Goal: Task Accomplishment & Management: Manage account settings

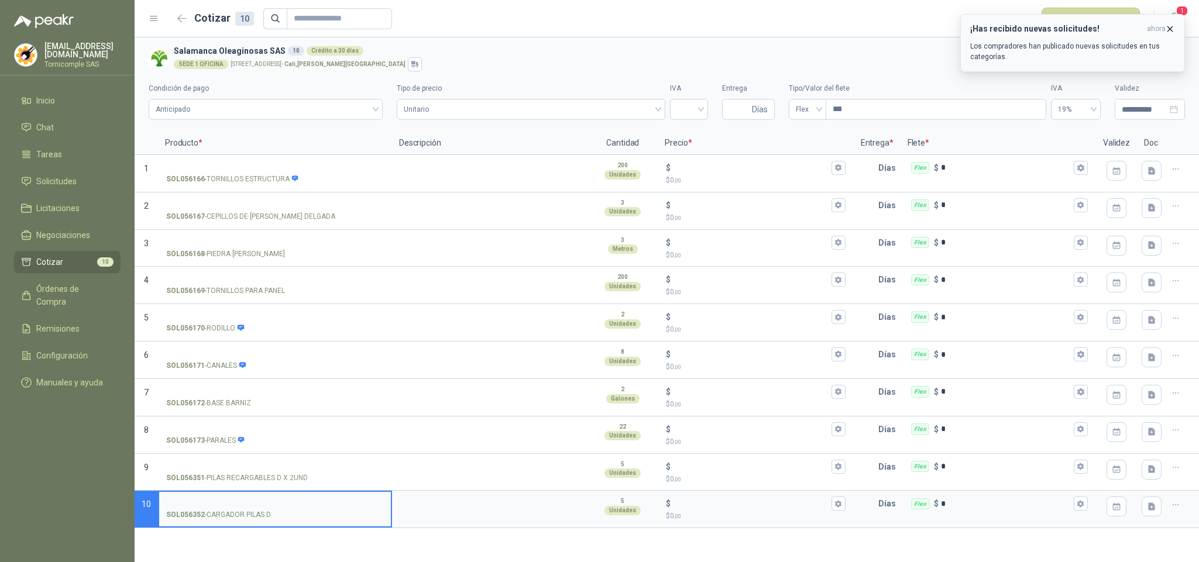
click at [1164, 29] on button "¡Has recibido nuevas solicitudes! ahora Los compradores han publicado nuevas so…" at bounding box center [1072, 43] width 225 height 58
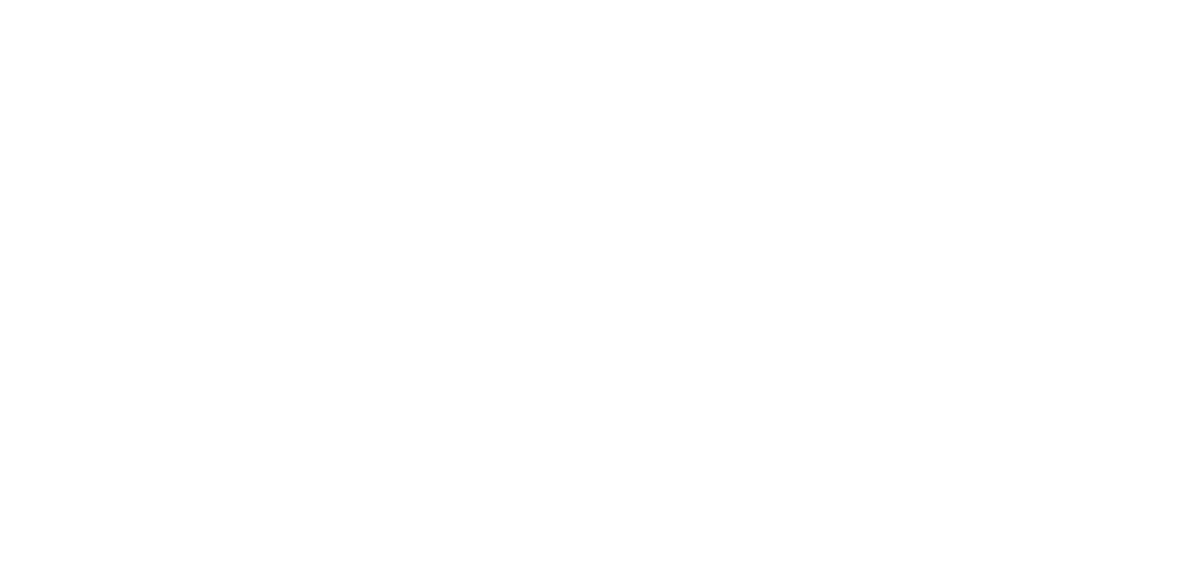
click at [69, 0] on html at bounding box center [599, 0] width 1199 height 0
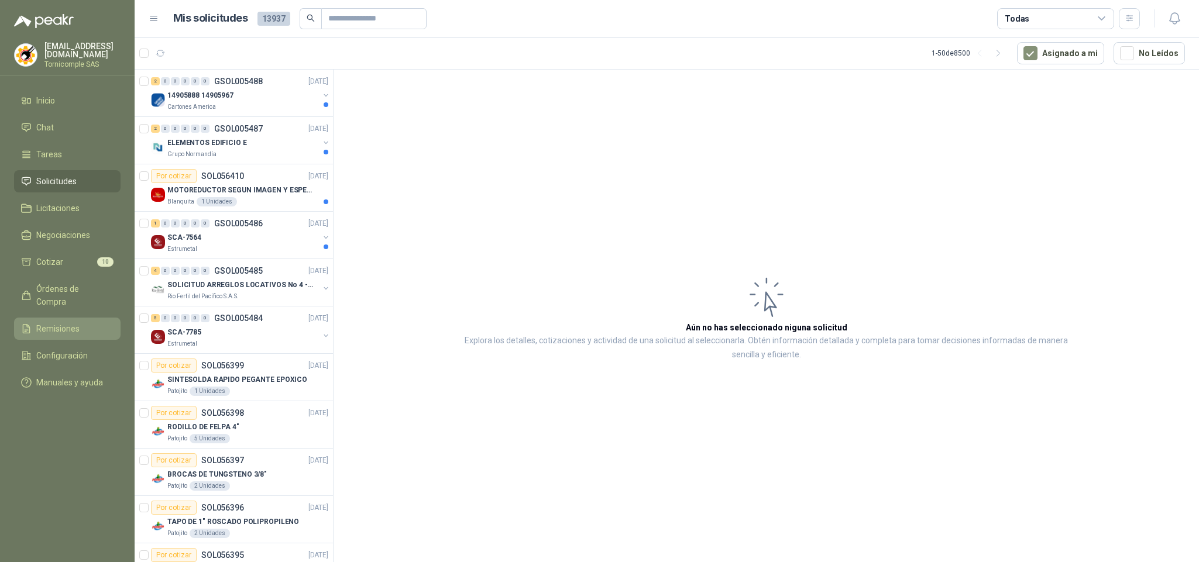
click at [67, 322] on span "Remisiones" at bounding box center [57, 328] width 43 height 13
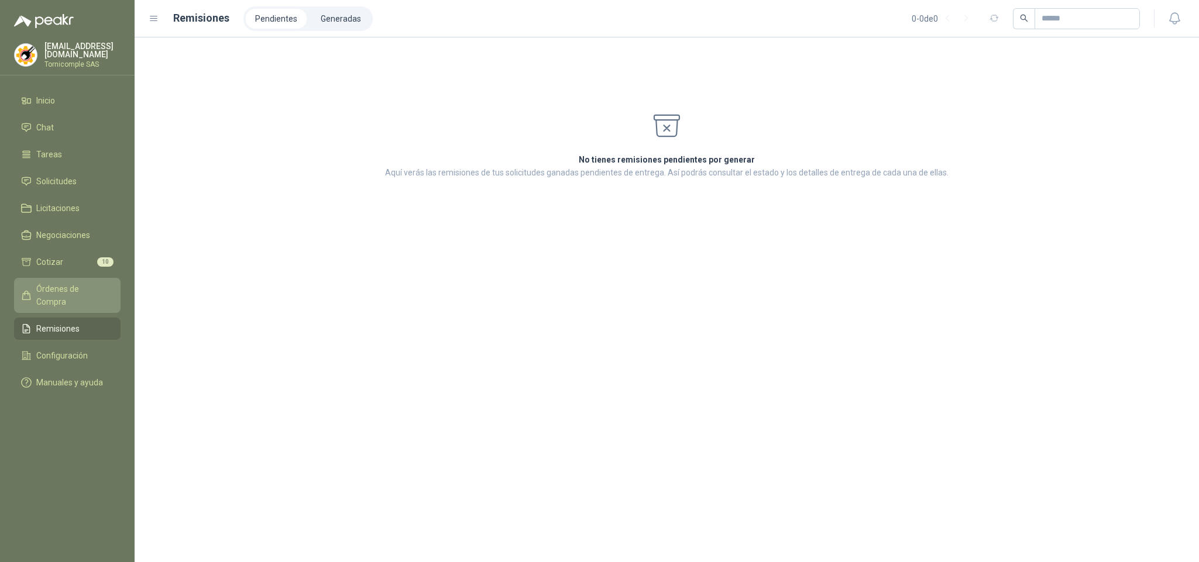
click at [89, 293] on span "Órdenes de Compra" at bounding box center [72, 296] width 73 height 26
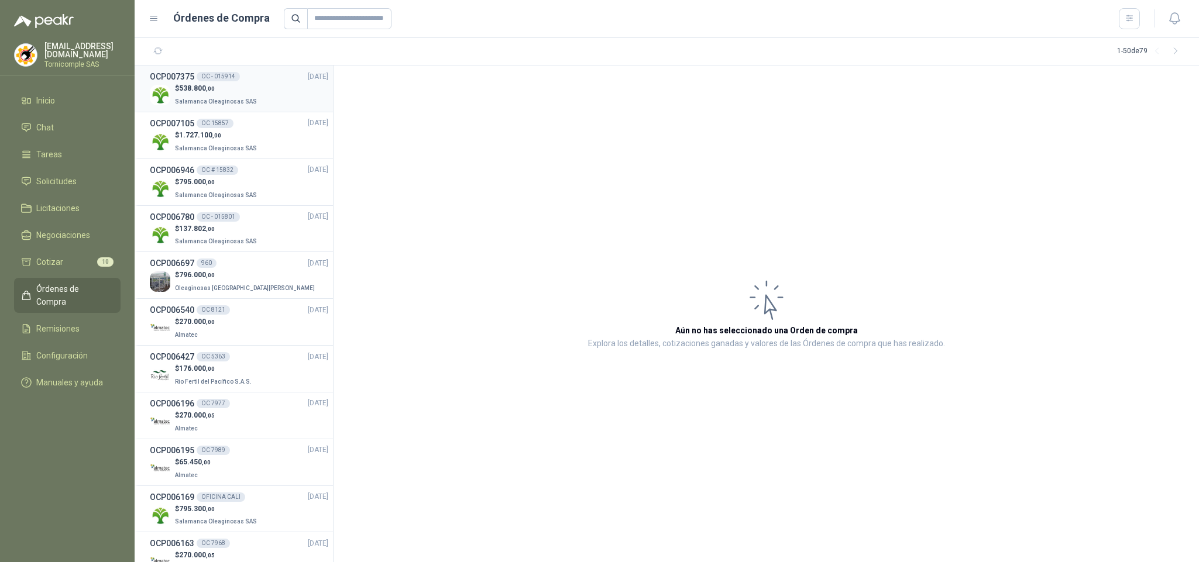
click at [227, 87] on p "$ 538.800 ,00" at bounding box center [217, 88] width 84 height 11
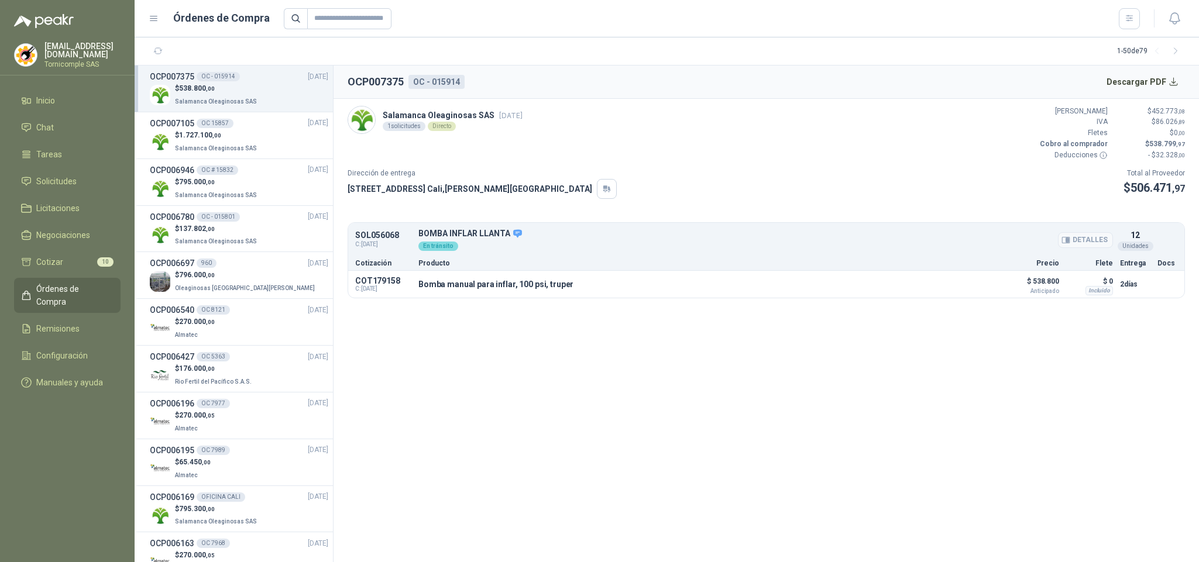
click at [487, 230] on p "BOMBA INFLAR LLANTA" at bounding box center [765, 234] width 694 height 11
click at [500, 291] on div "Bomba manual para inflar, 100 psi, truper Detalles" at bounding box center [705, 284] width 575 height 20
drag, startPoint x: 460, startPoint y: 288, endPoint x: 364, endPoint y: 280, distance: 96.3
click at [379, 283] on p "COT179158" at bounding box center [383, 280] width 56 height 9
drag, startPoint x: 363, startPoint y: 280, endPoint x: 356, endPoint y: 283, distance: 7.8
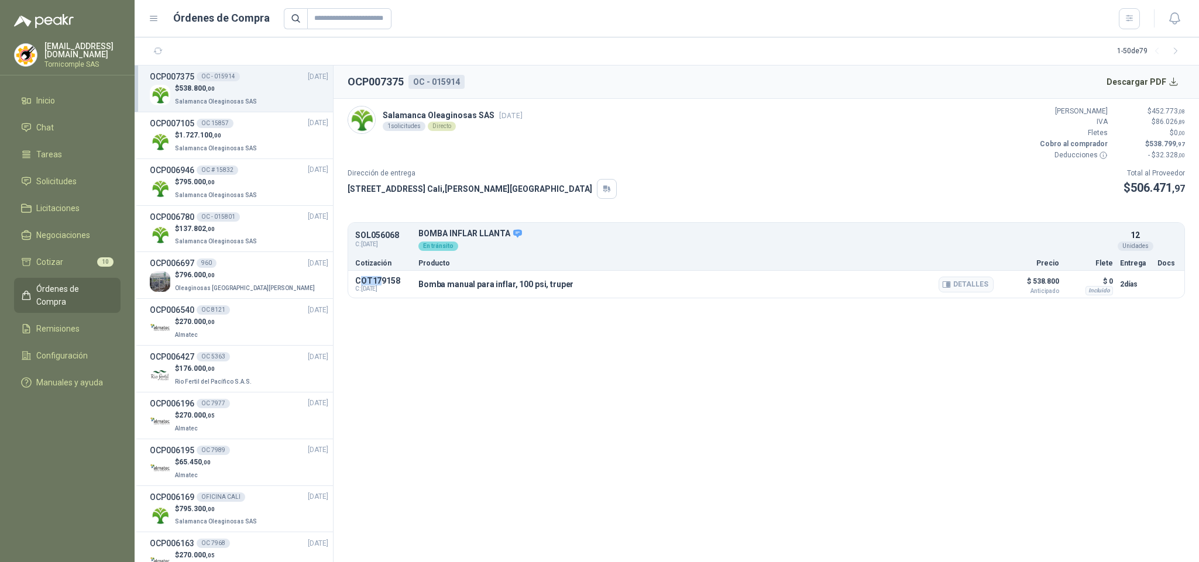
click at [362, 281] on p "COT179158" at bounding box center [383, 280] width 56 height 9
drag, startPoint x: 354, startPoint y: 283, endPoint x: 386, endPoint y: 283, distance: 31.6
click at [386, 283] on p "COT179158" at bounding box center [383, 280] width 56 height 9
drag, startPoint x: 353, startPoint y: 233, endPoint x: 399, endPoint y: 234, distance: 45.6
click at [402, 234] on div "SOL056068 C: [DATE] BOMBA INFLAR LLANTA Detalles En [PERSON_NAME] 12 Unidades" at bounding box center [766, 240] width 836 height 30
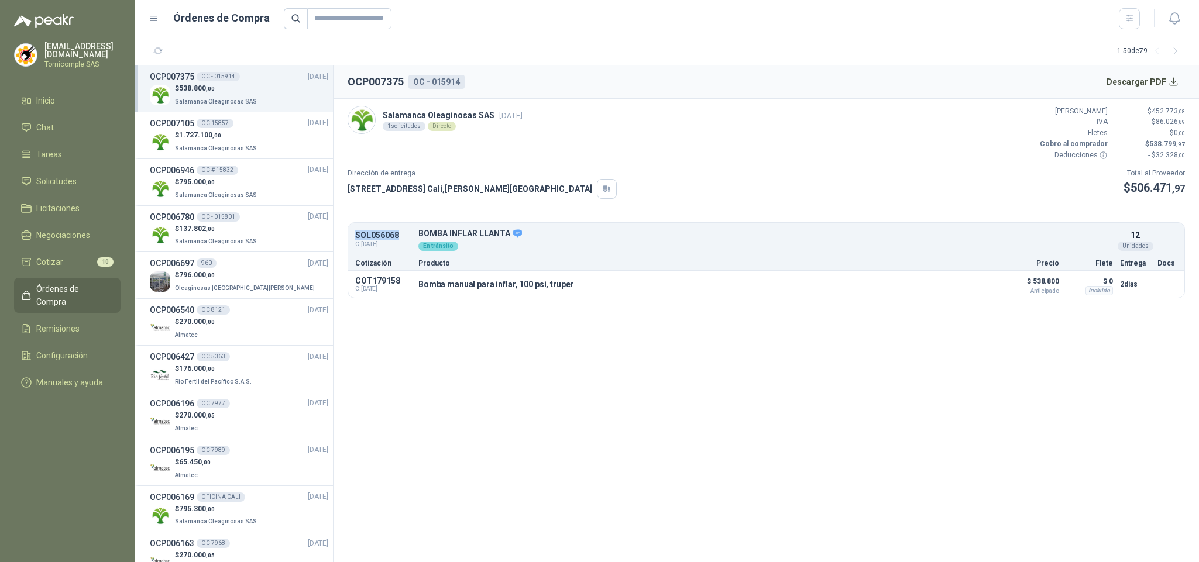
copy p "SOL056068"
click at [63, 188] on link "Solicitudes" at bounding box center [67, 181] width 106 height 22
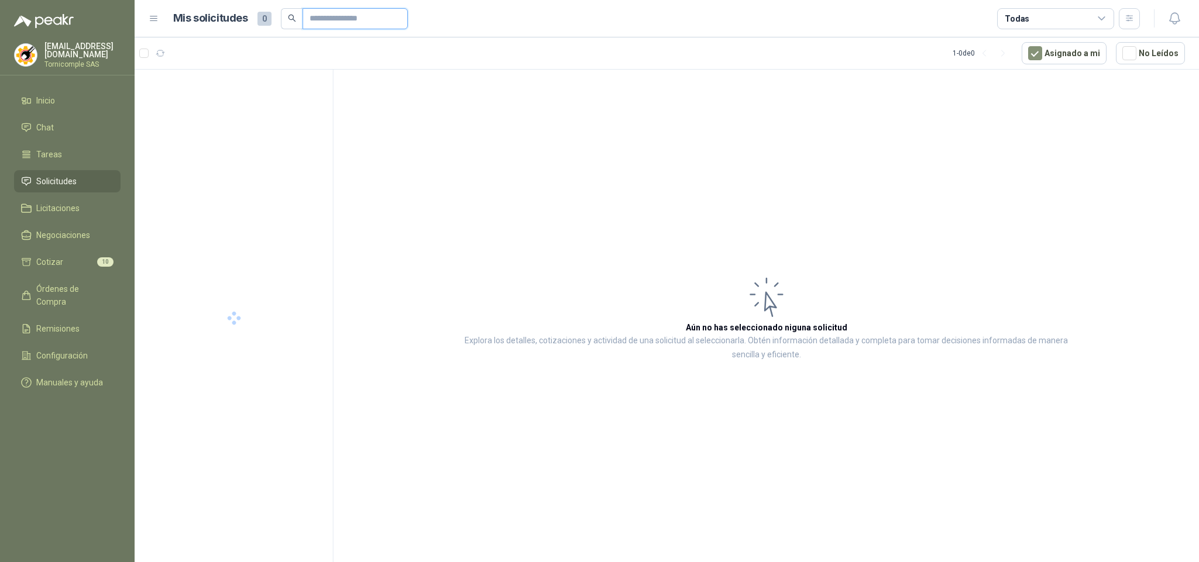
click at [331, 19] on input "text" at bounding box center [350, 19] width 82 height 20
paste input "*********"
type input "*********"
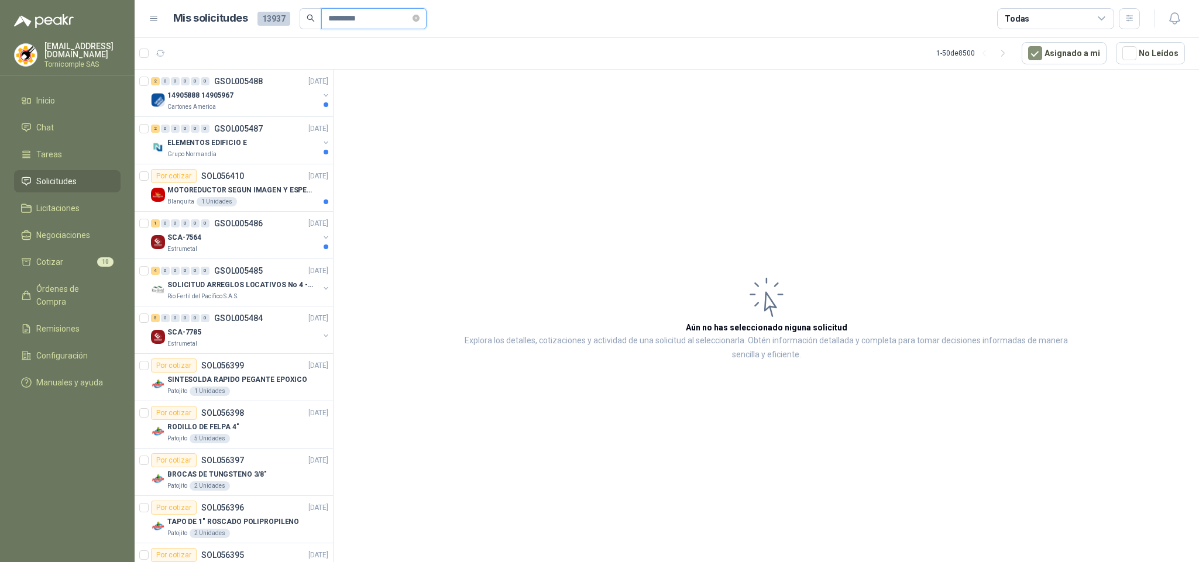
click at [402, 16] on input "*********" at bounding box center [369, 19] width 82 height 20
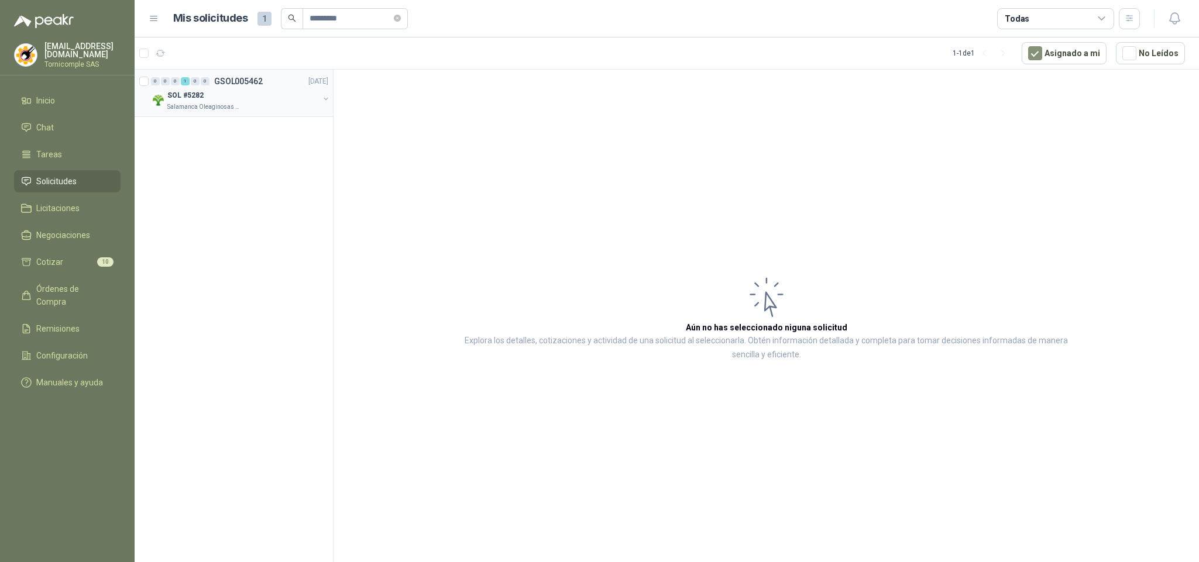
click at [276, 97] on div "SOL #5282" at bounding box center [243, 95] width 152 height 14
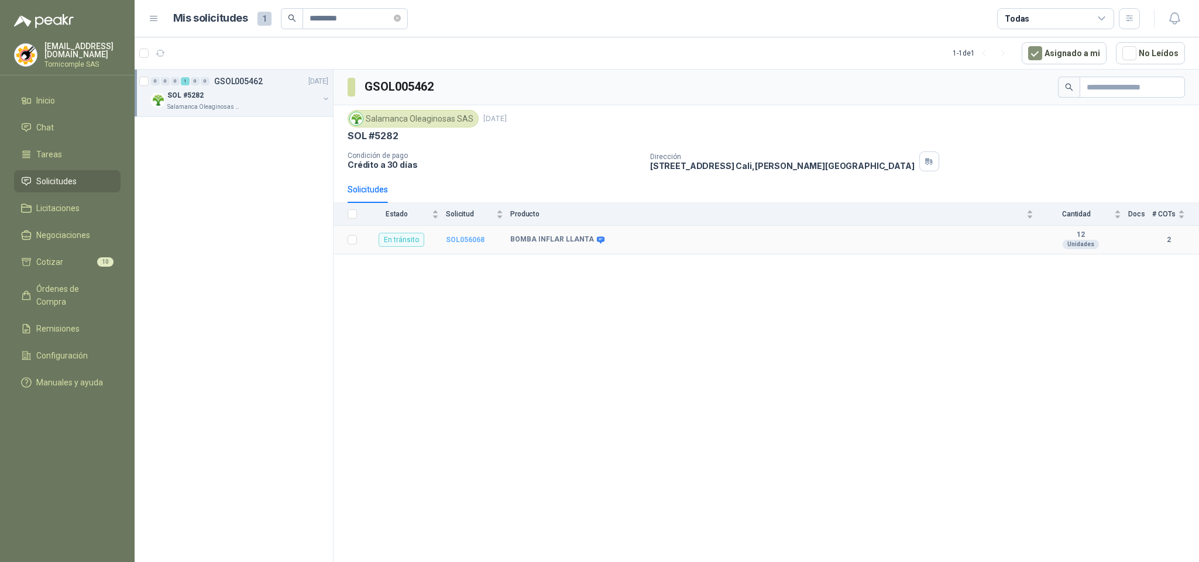
click at [453, 243] on b "SOL056068" at bounding box center [465, 240] width 39 height 8
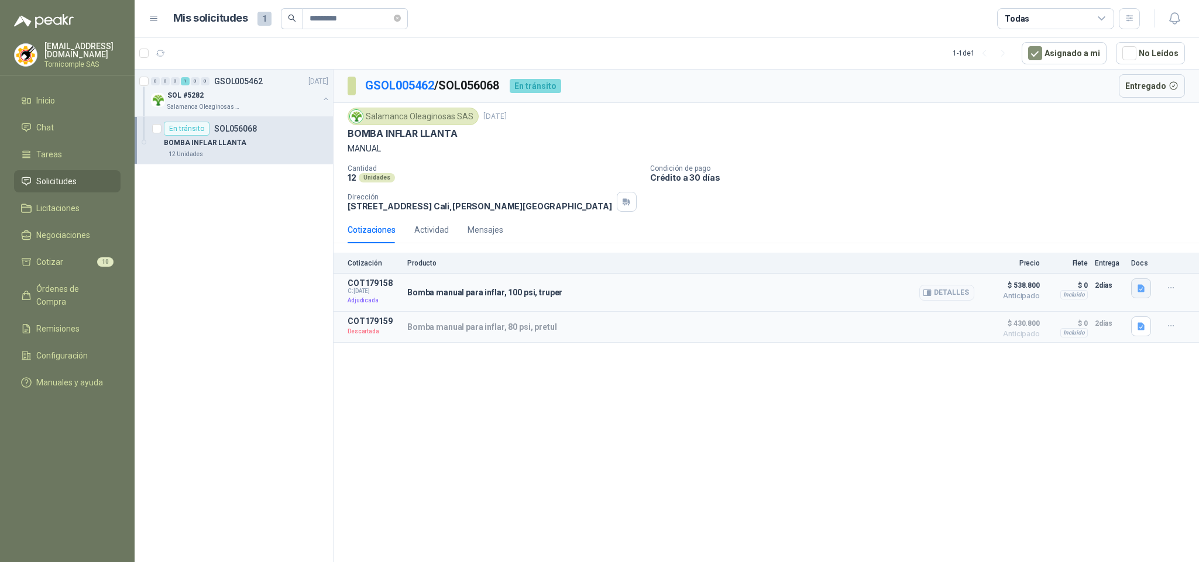
click at [1141, 288] on icon "button" at bounding box center [1140, 289] width 7 height 8
click at [1172, 293] on icon "button" at bounding box center [1171, 288] width 10 height 10
click at [1168, 288] on icon "button" at bounding box center [1170, 288] width 5 height 1
click at [1139, 292] on icon "button" at bounding box center [1140, 289] width 7 height 8
click at [376, 295] on span "C: [DATE]" at bounding box center [373, 291] width 53 height 7
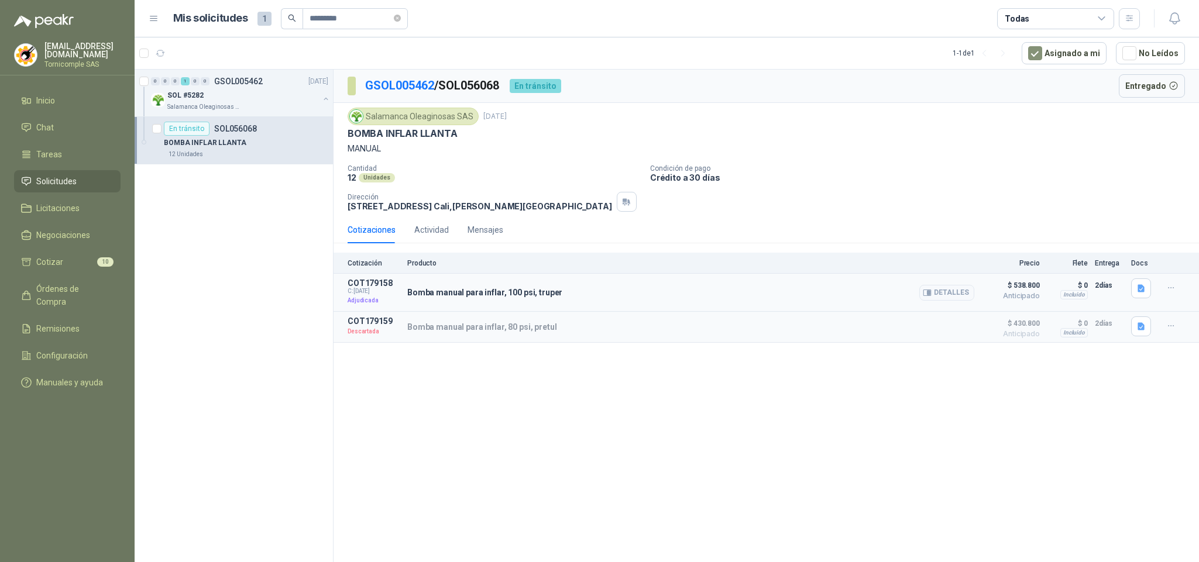
click at [443, 297] on p "Bomba manual para inflar, 100 psi, truper" at bounding box center [484, 292] width 155 height 9
click at [1162, 287] on button "button" at bounding box center [1170, 287] width 19 height 19
drag, startPoint x: 1165, startPoint y: 287, endPoint x: 1106, endPoint y: 281, distance: 59.9
click at [1166, 286] on icon "button" at bounding box center [1171, 288] width 10 height 10
click at [785, 274] on div "Cotización Producto Precio Flete Entrega Docs" at bounding box center [765, 263] width 865 height 21
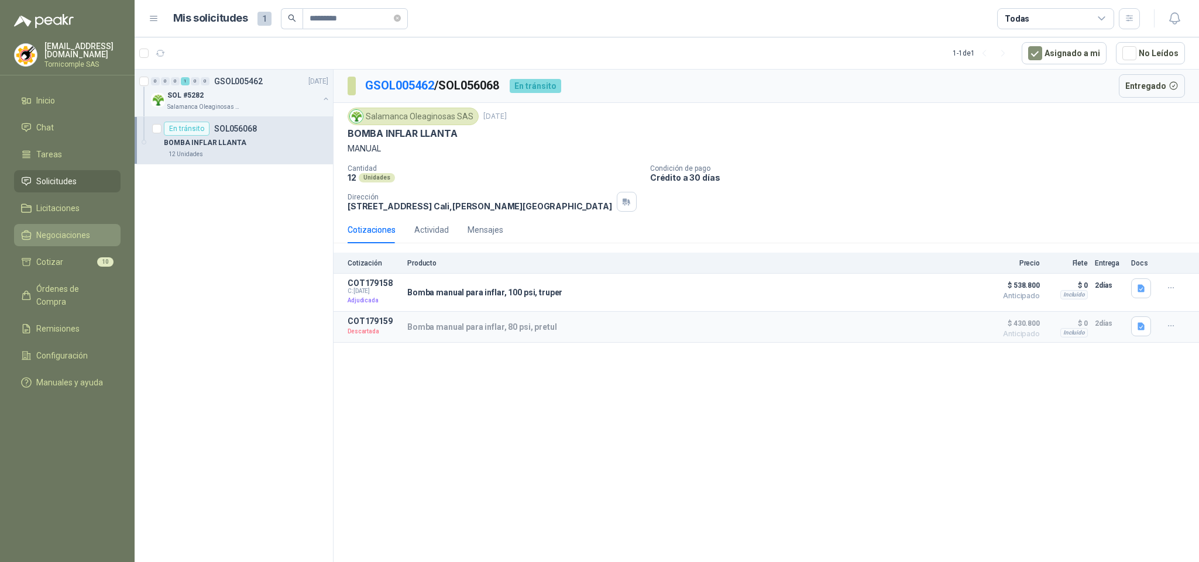
click at [83, 229] on span "Negociaciones" at bounding box center [63, 235] width 54 height 13
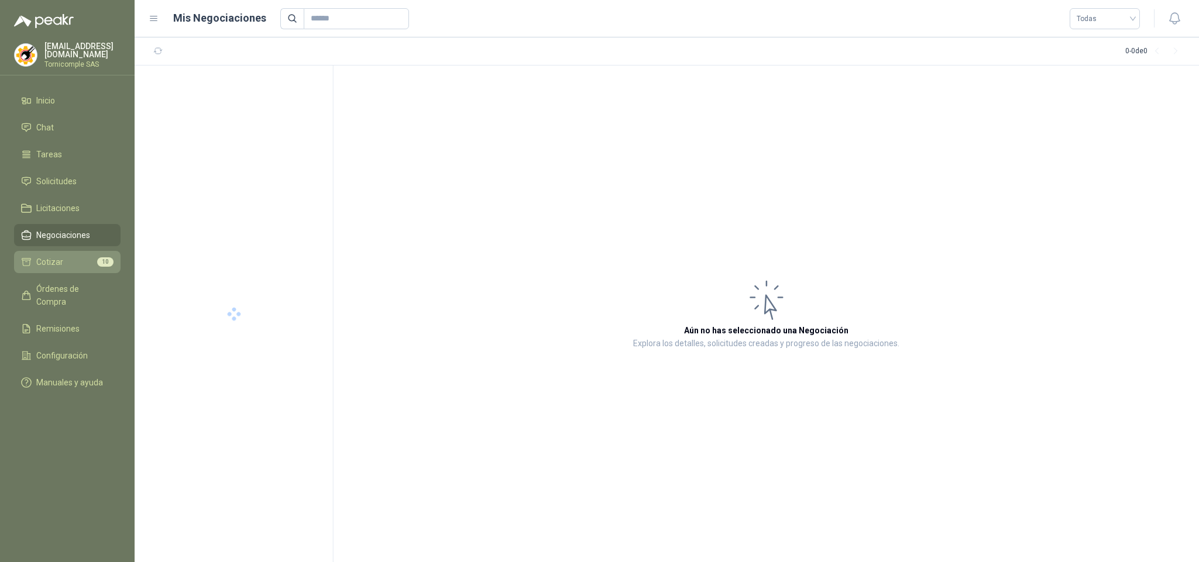
drag, startPoint x: 79, startPoint y: 211, endPoint x: 73, endPoint y: 260, distance: 49.6
click at [78, 211] on span "Licitaciones" at bounding box center [57, 208] width 43 height 13
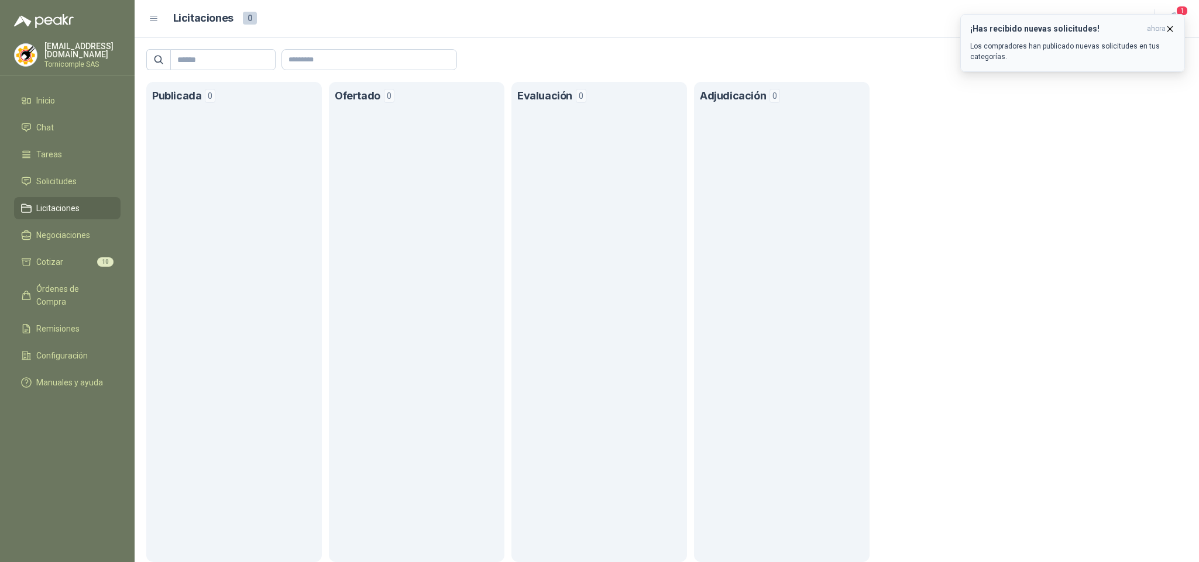
click at [1168, 37] on div "¡Has recibido nuevas solicitudes! ahora Los compradores han publicado nuevas so…" at bounding box center [1072, 43] width 205 height 38
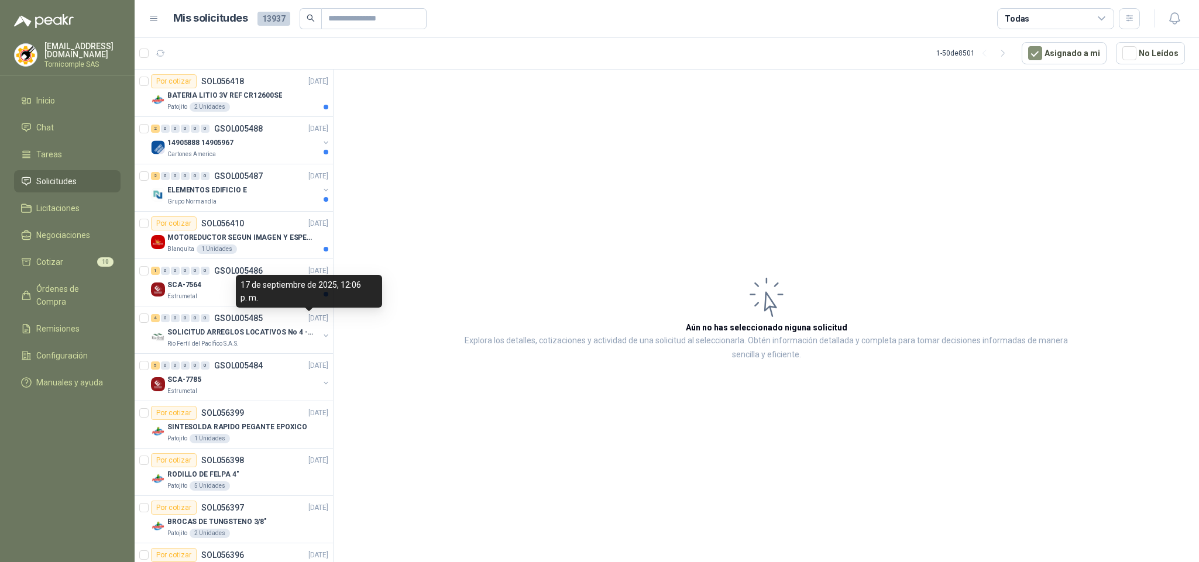
click at [267, 299] on div "17 de septiembre de 2025, 12:06 p. m." at bounding box center [309, 291] width 146 height 33
click at [272, 343] on div "Rio Fertil del Pacífico S.A.S." at bounding box center [243, 343] width 152 height 9
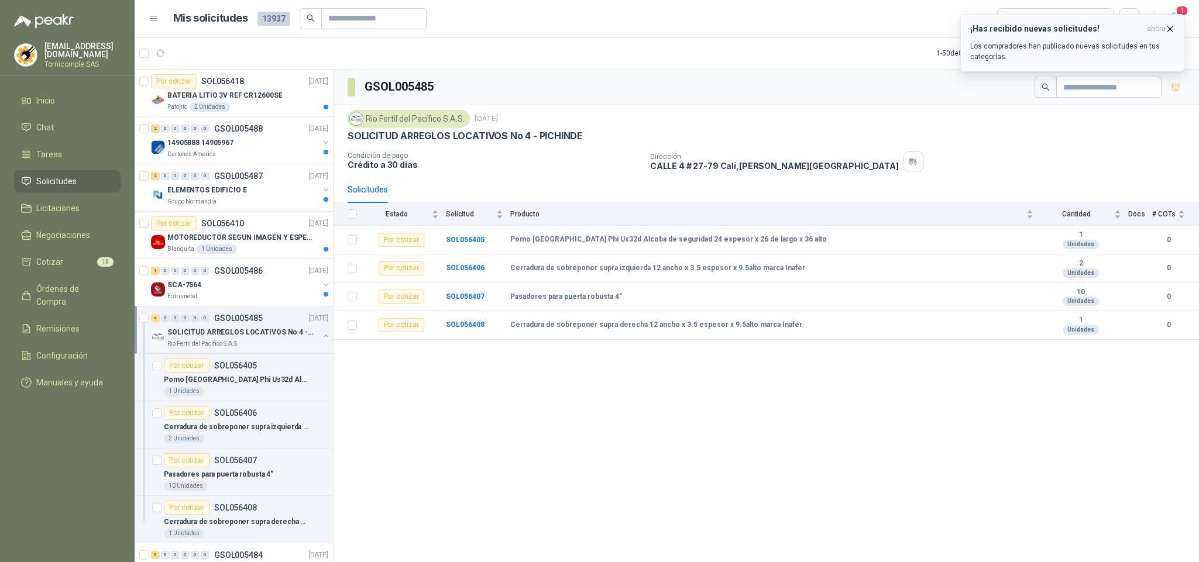
click at [1069, 30] on h3 "¡Has recibido nuevas solicitudes!" at bounding box center [1056, 29] width 172 height 10
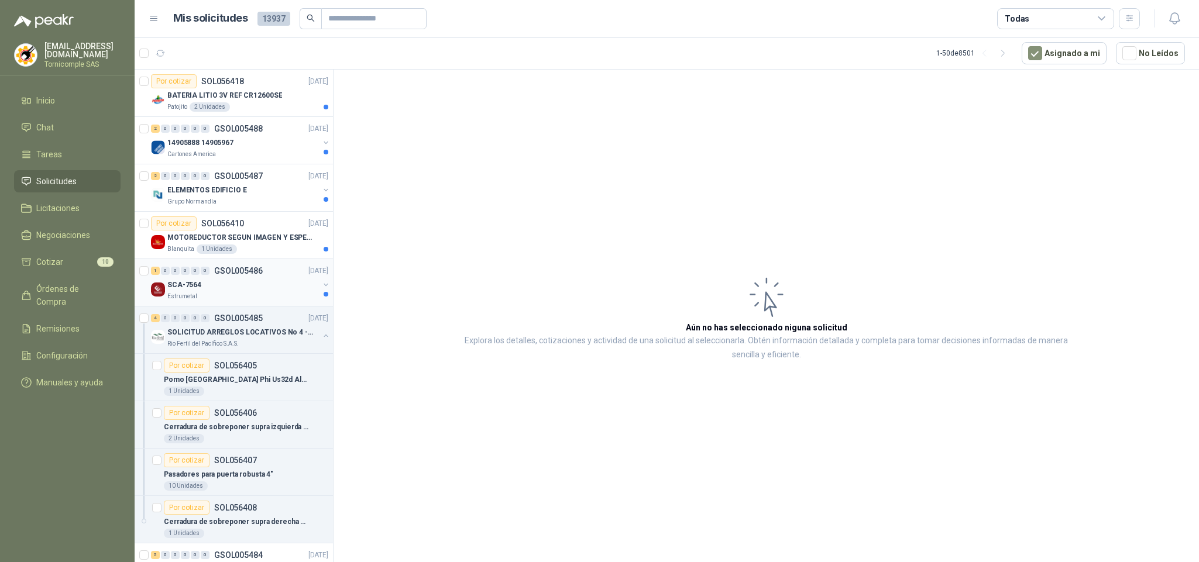
click at [271, 287] on div "SCA-7564" at bounding box center [243, 285] width 152 height 14
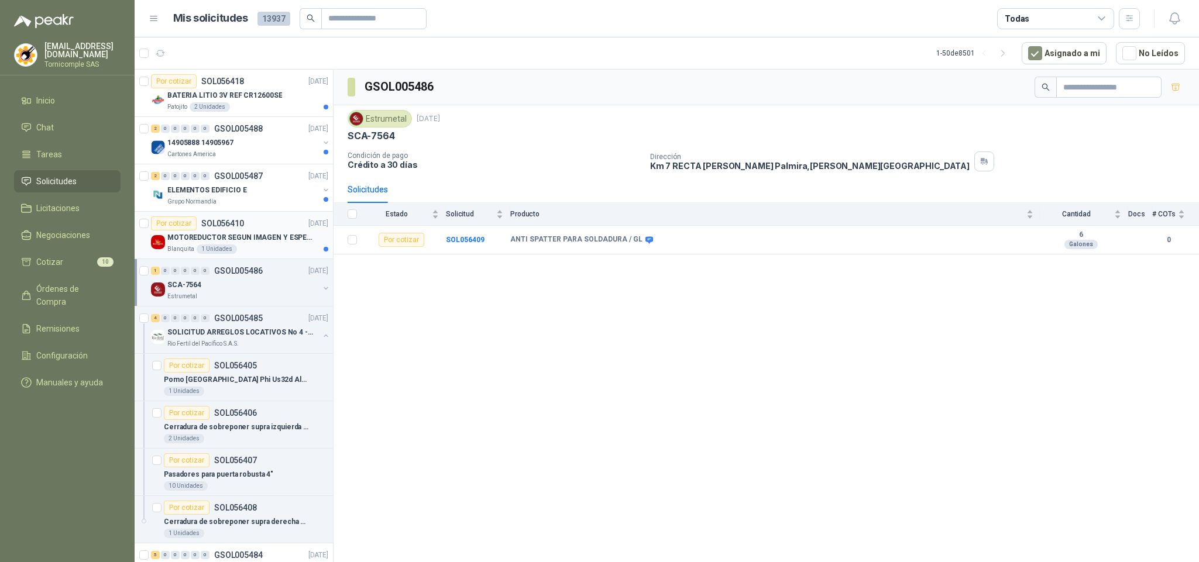
click at [267, 247] on div "Blanquita 1 Unidades" at bounding box center [247, 249] width 161 height 9
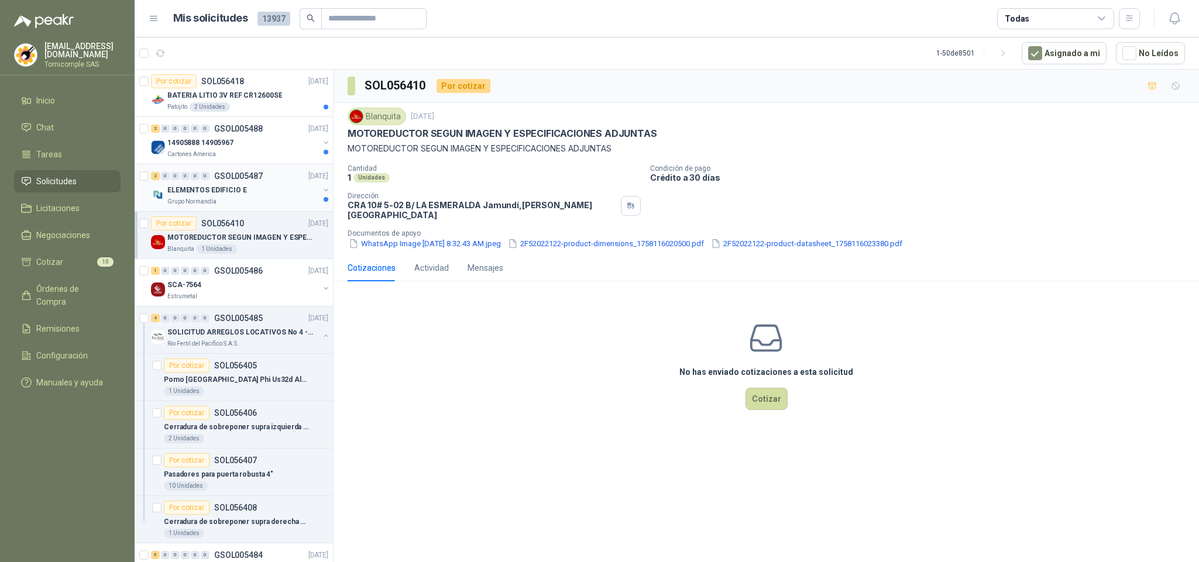
click at [262, 191] on div "ELEMENTOS EDIFICIO E" at bounding box center [243, 190] width 152 height 14
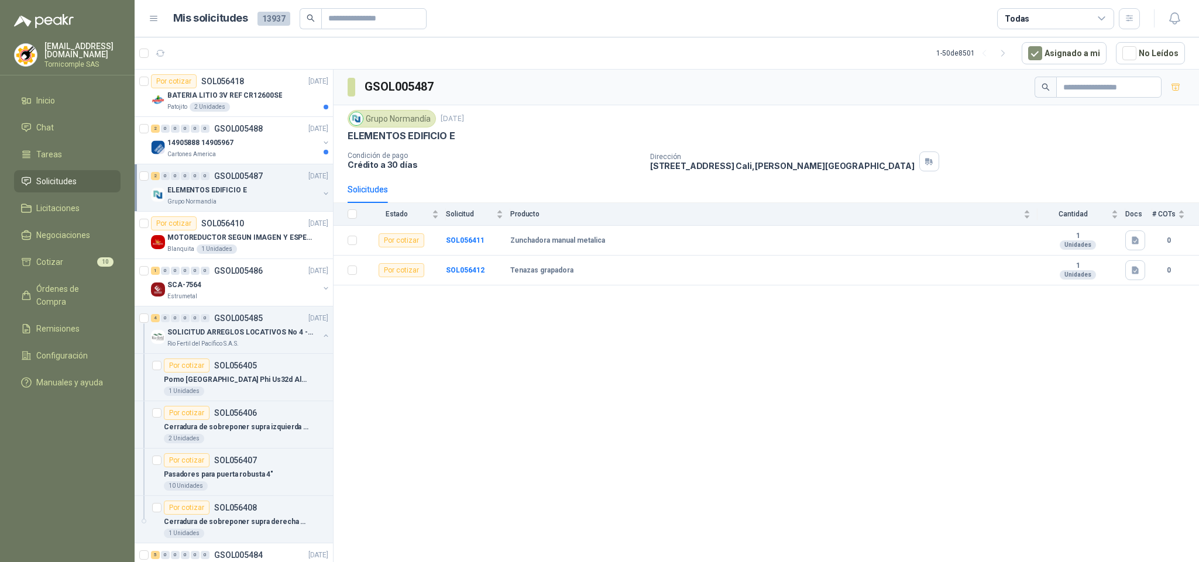
click at [301, 207] on div "2 0 0 0 0 0 GSOL005487 [DATE] ELEMENTOS EDIFICIO E Grupo Normandía" at bounding box center [234, 187] width 198 height 47
click at [280, 144] on div "14905888 14905967" at bounding box center [243, 143] width 152 height 14
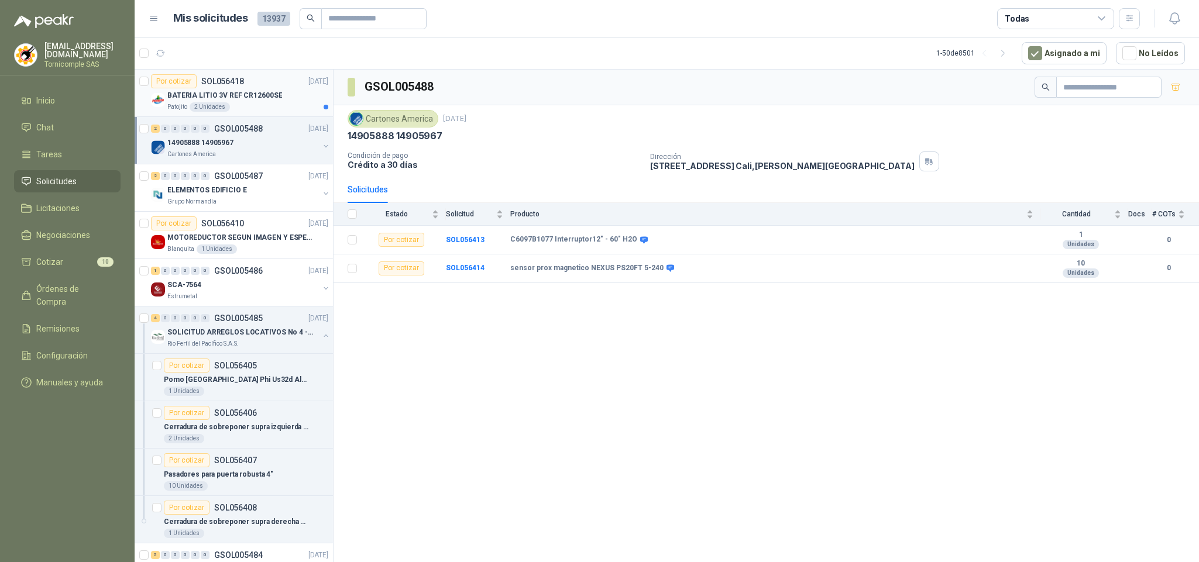
click at [276, 100] on p "BATERIA LITIO 3V REF CR12600SE" at bounding box center [224, 95] width 115 height 11
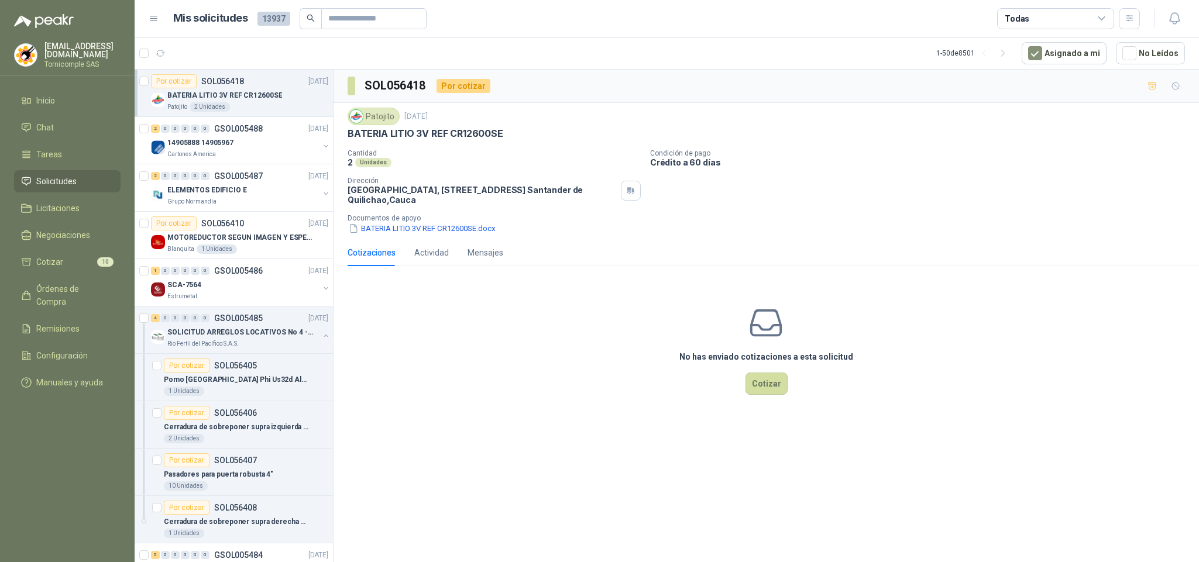
drag, startPoint x: 97, startPoint y: 177, endPoint x: 95, endPoint y: 169, distance: 8.4
click at [97, 175] on li "Solicitudes" at bounding box center [67, 181] width 92 height 13
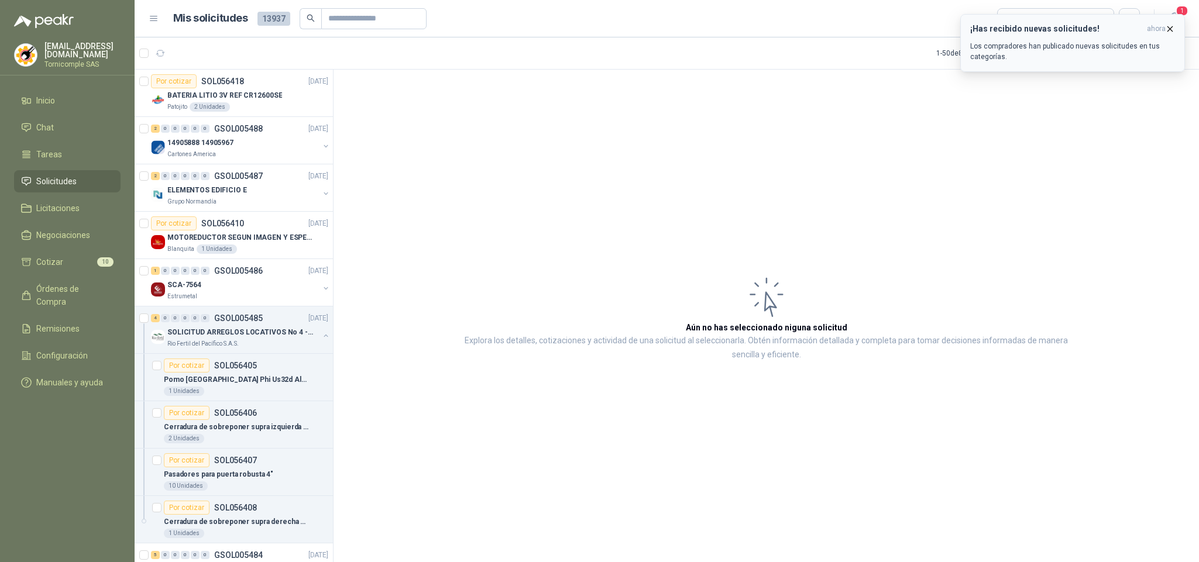
click at [1154, 44] on p "Los compradores han publicado nuevas solicitudes en tus categorías." at bounding box center [1072, 51] width 205 height 21
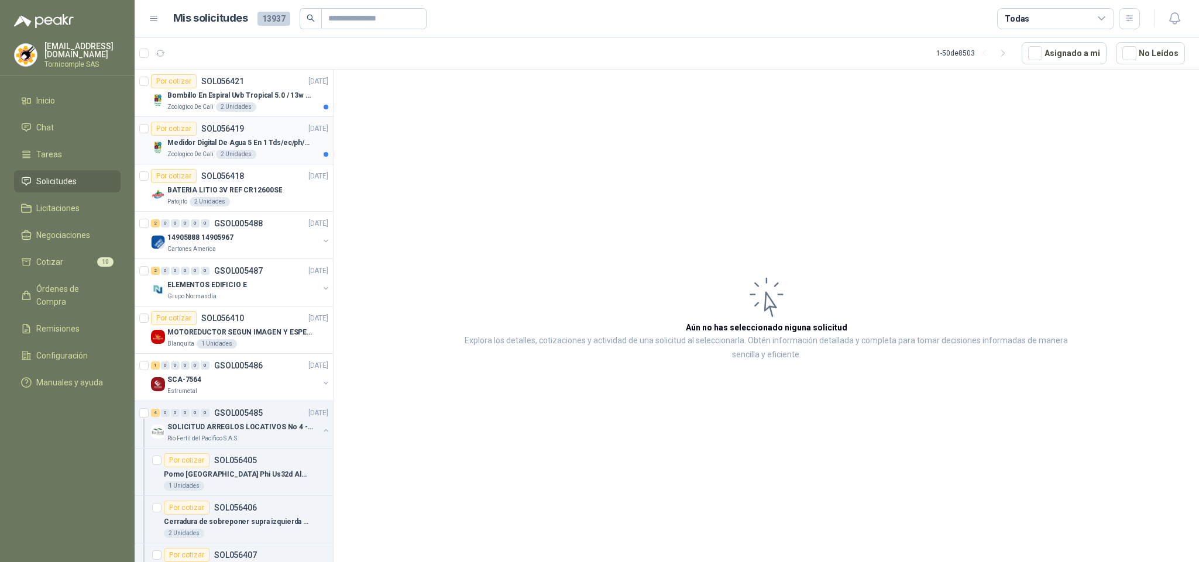
click at [236, 156] on div "2 Unidades" at bounding box center [236, 154] width 40 height 9
click at [276, 100] on div "Bombillo En Espiral Uvb Tropical 5.0 / 13w Reptiles (ectotermos) Zoologico De C…" at bounding box center [247, 99] width 161 height 23
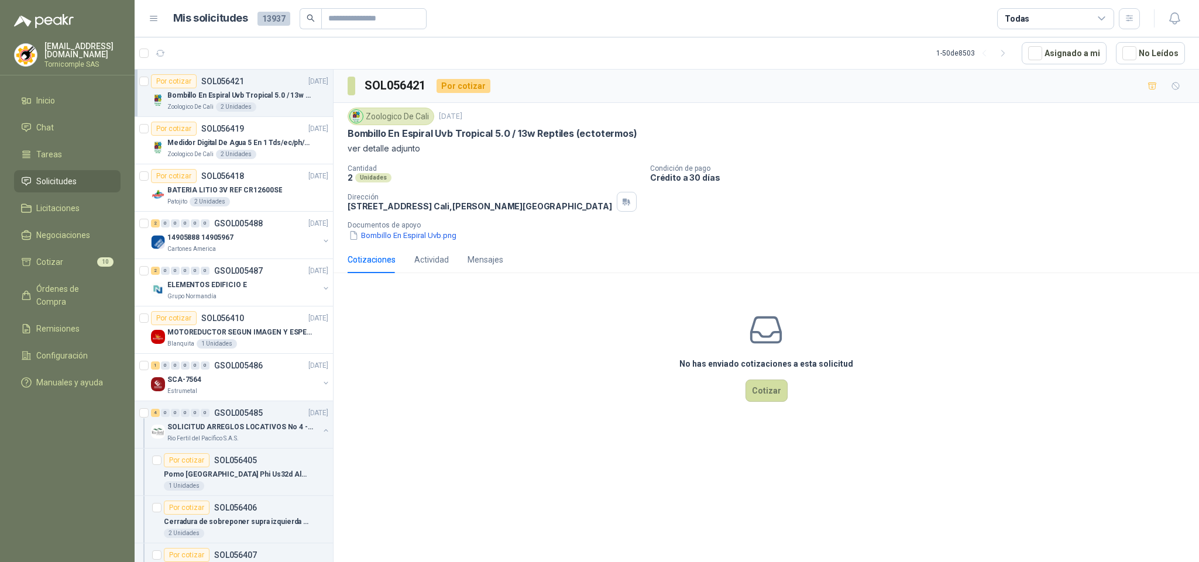
click at [67, 171] on link "Solicitudes" at bounding box center [67, 181] width 106 height 22
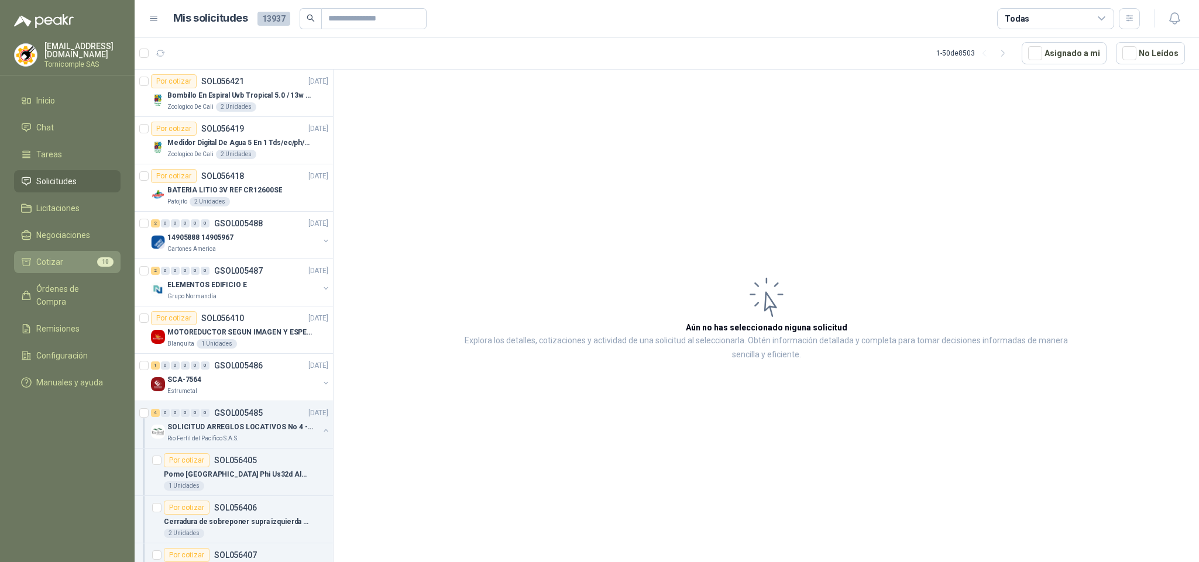
click at [72, 258] on li "Cotizar 10" at bounding box center [67, 262] width 92 height 13
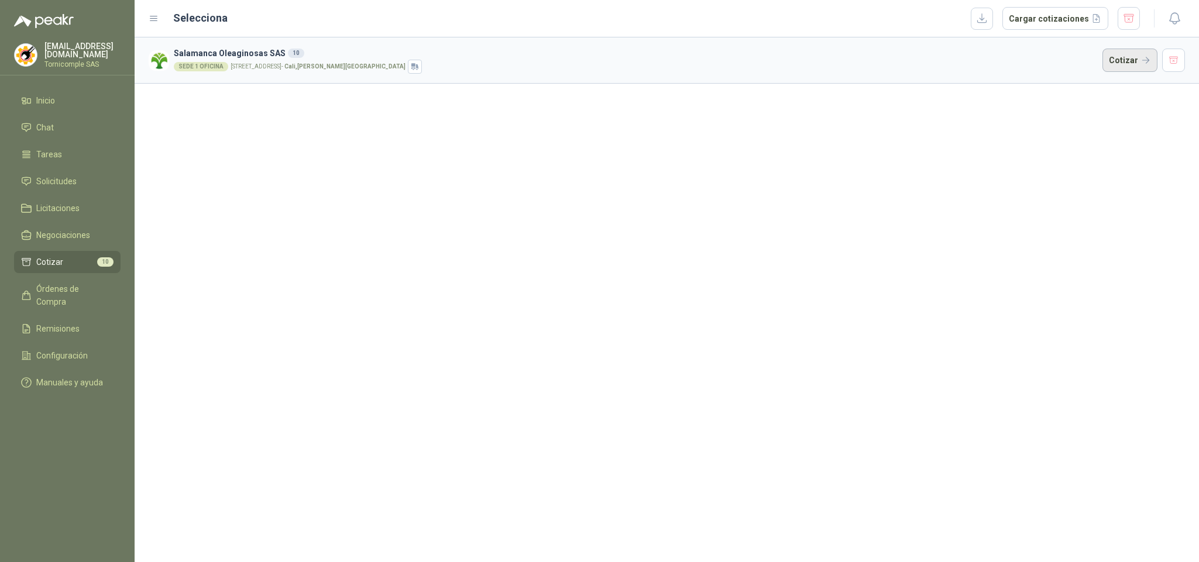
click at [1135, 55] on button "Cotizar" at bounding box center [1129, 60] width 55 height 23
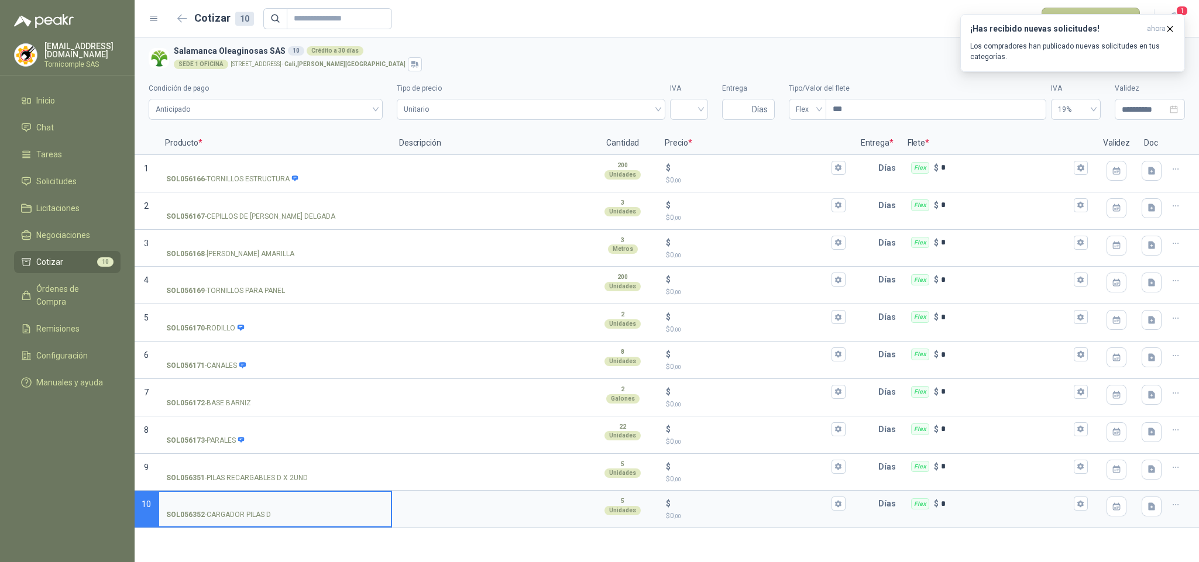
click at [1132, 32] on h3 "¡Has recibido nuevas solicitudes!" at bounding box center [1056, 29] width 172 height 10
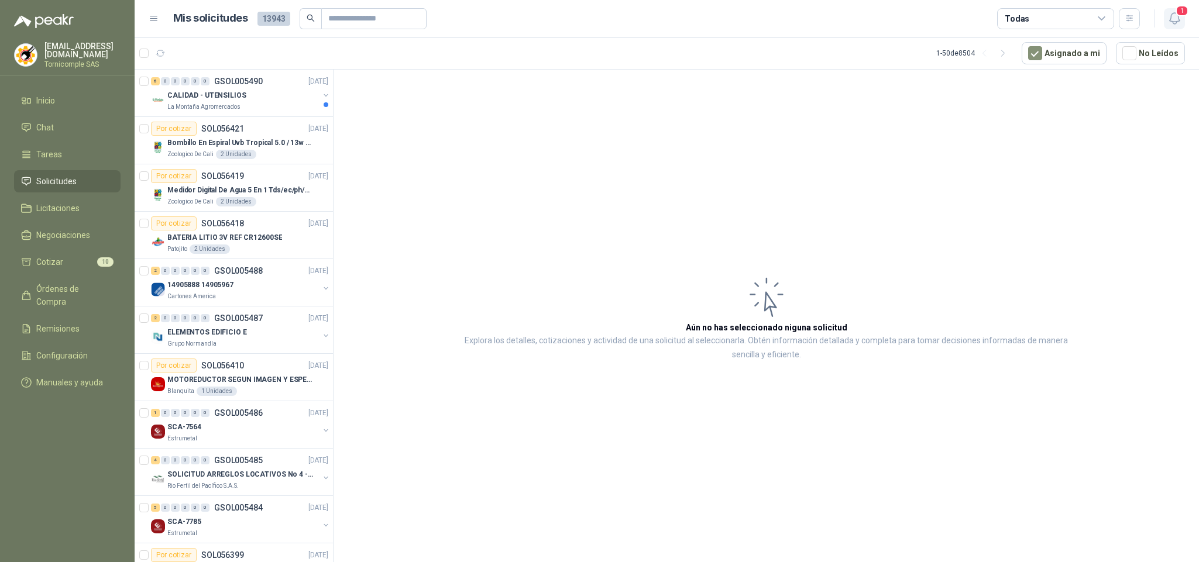
click at [1175, 7] on span "1" at bounding box center [1181, 10] width 13 height 11
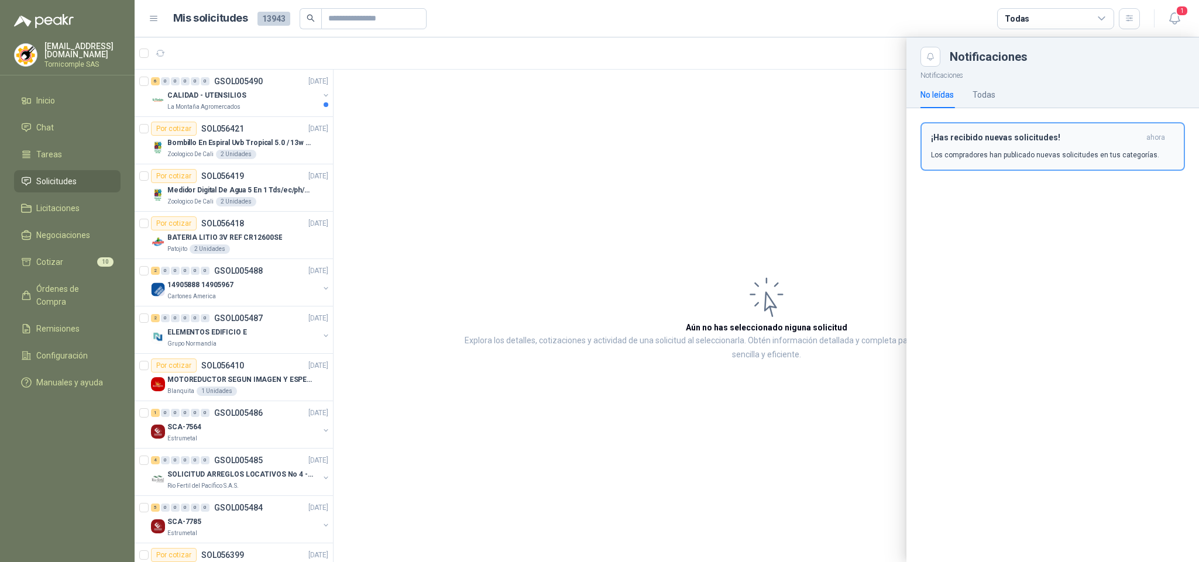
click at [1120, 157] on p "Los compradores han publicado nuevas solicitudes en tus categorías." at bounding box center [1045, 155] width 228 height 11
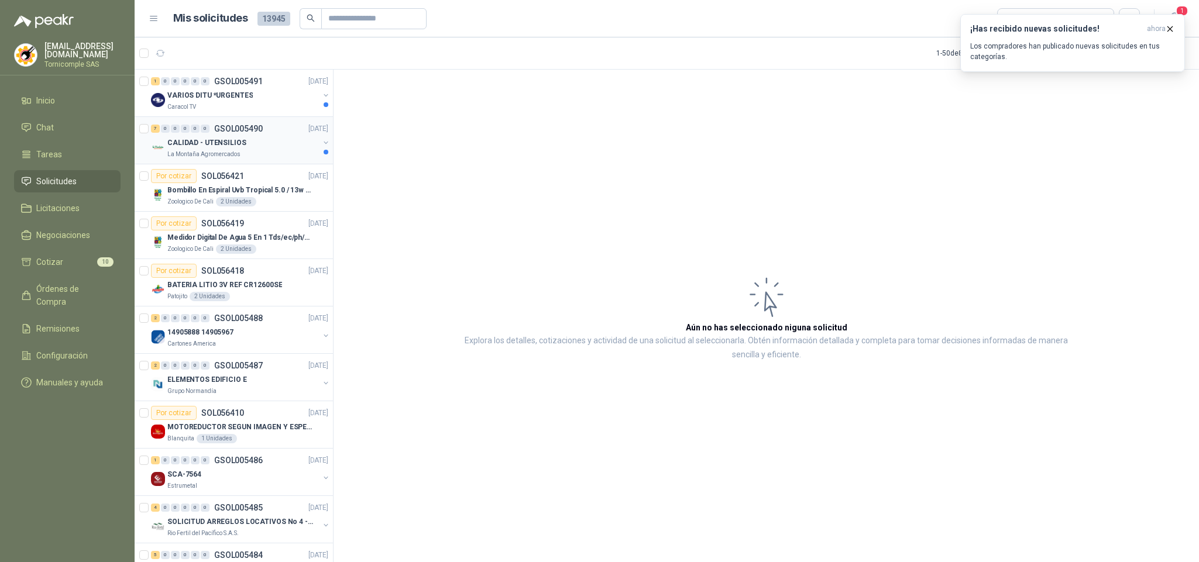
click at [268, 141] on div "CALIDAD - UTENSILIOS" at bounding box center [243, 143] width 152 height 14
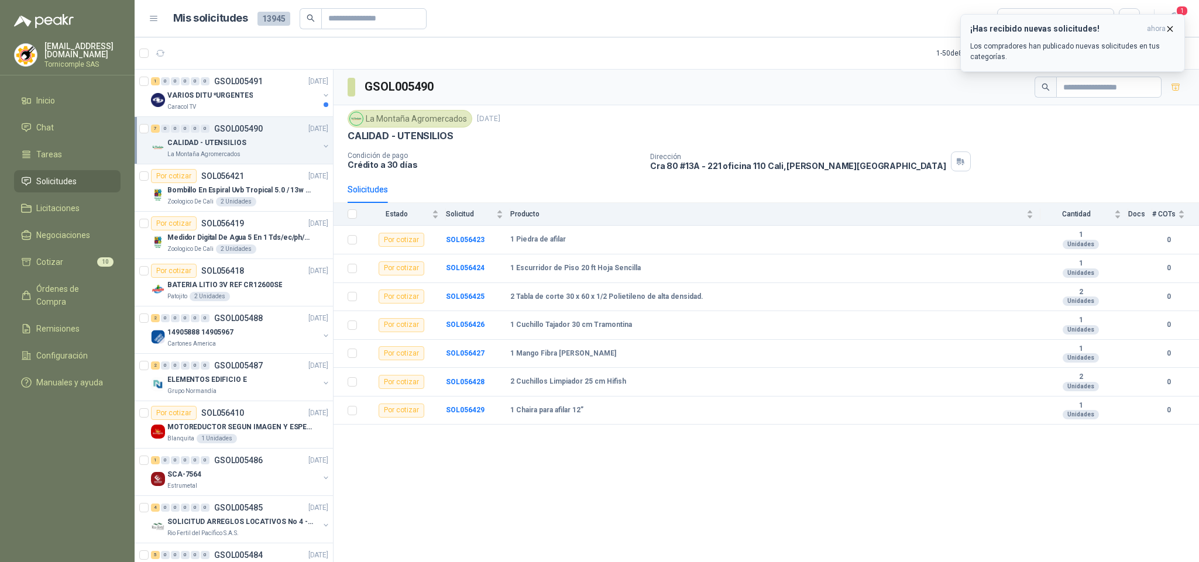
click at [1162, 24] on span "ahora" at bounding box center [1156, 29] width 19 height 10
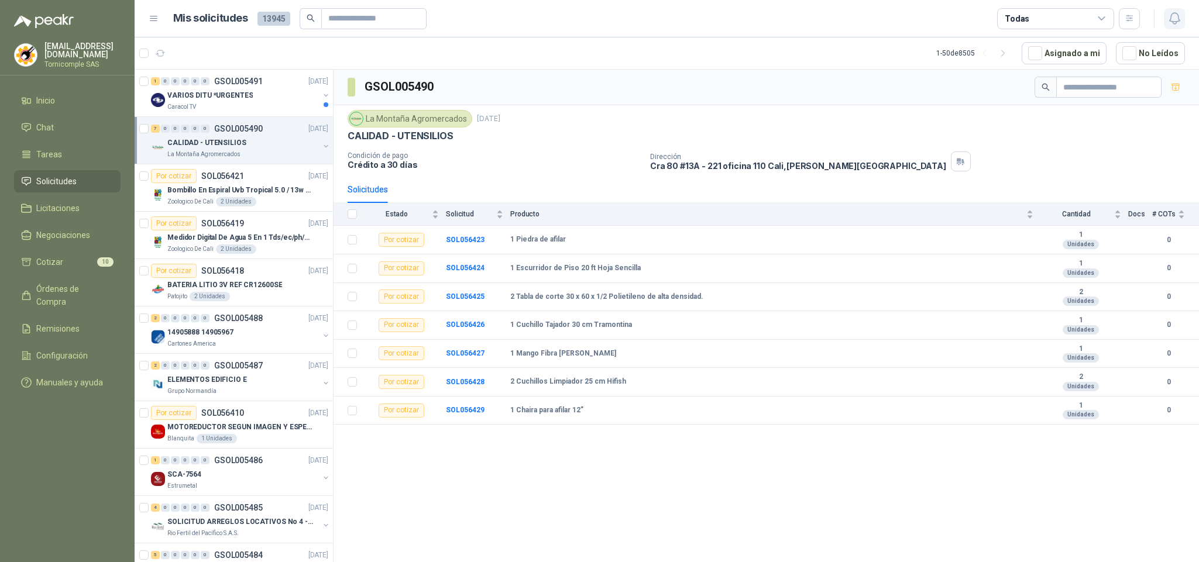
click at [1169, 21] on icon "button" at bounding box center [1174, 18] width 10 height 11
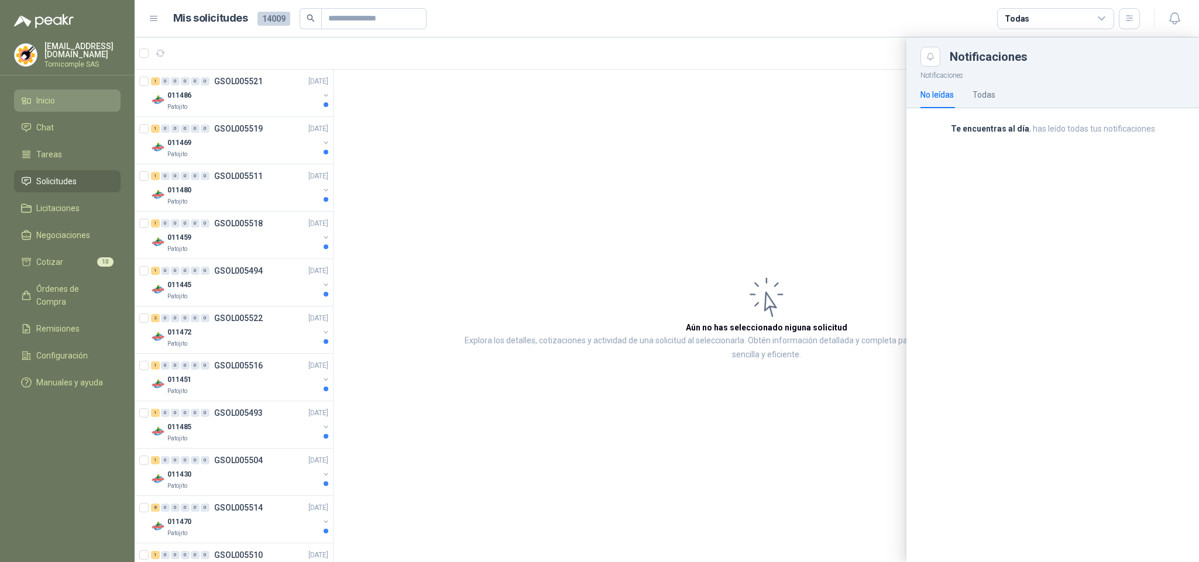
click at [58, 101] on li "Inicio" at bounding box center [67, 100] width 92 height 13
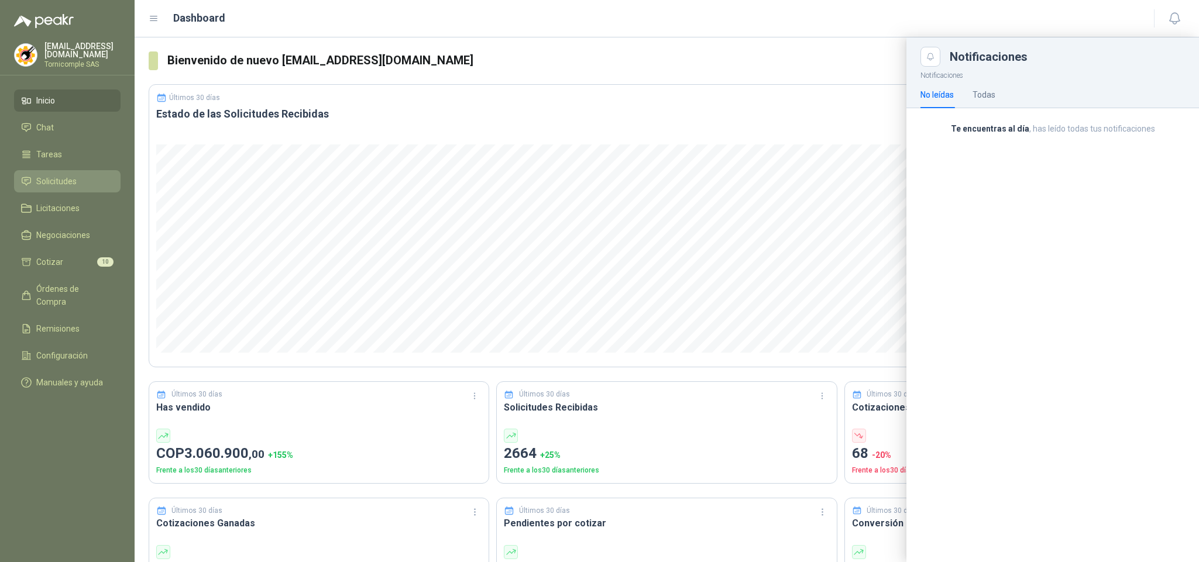
click at [60, 180] on span "Solicitudes" at bounding box center [56, 181] width 40 height 13
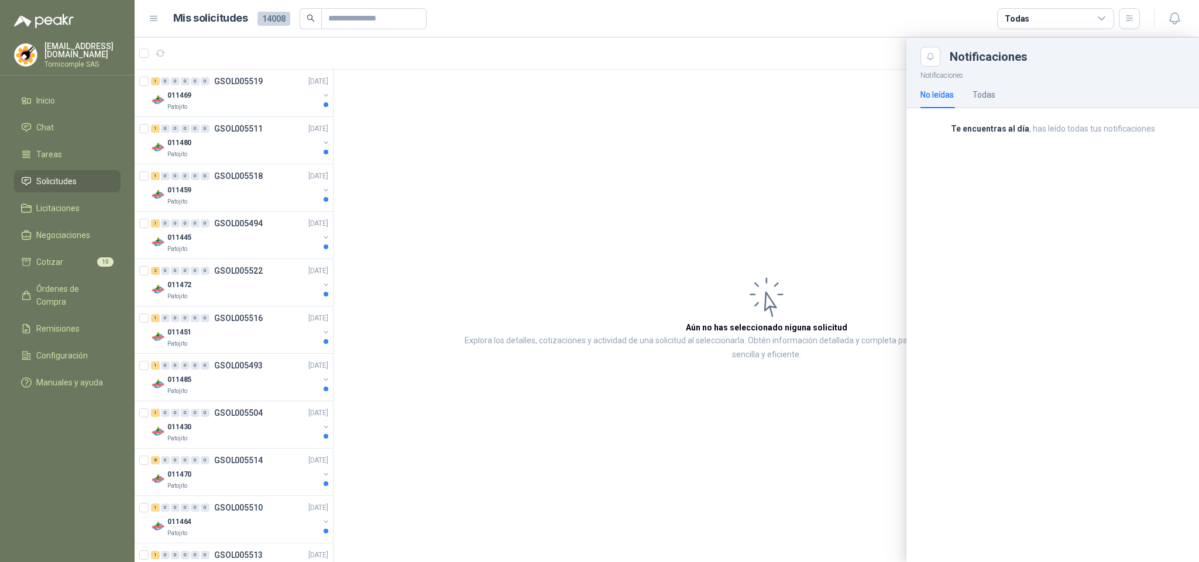
click at [88, 179] on li "Solicitudes" at bounding box center [67, 181] width 92 height 13
drag, startPoint x: 331, startPoint y: 118, endPoint x: 332, endPoint y: 158, distance: 39.8
click at [332, 158] on div at bounding box center [667, 299] width 1064 height 525
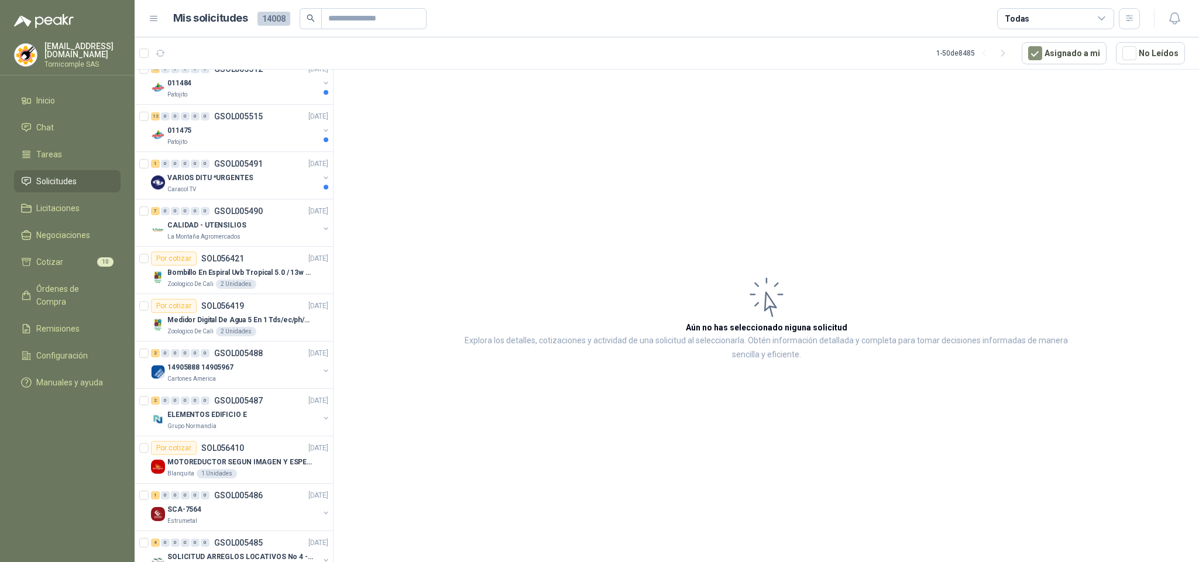
scroll to position [969, 0]
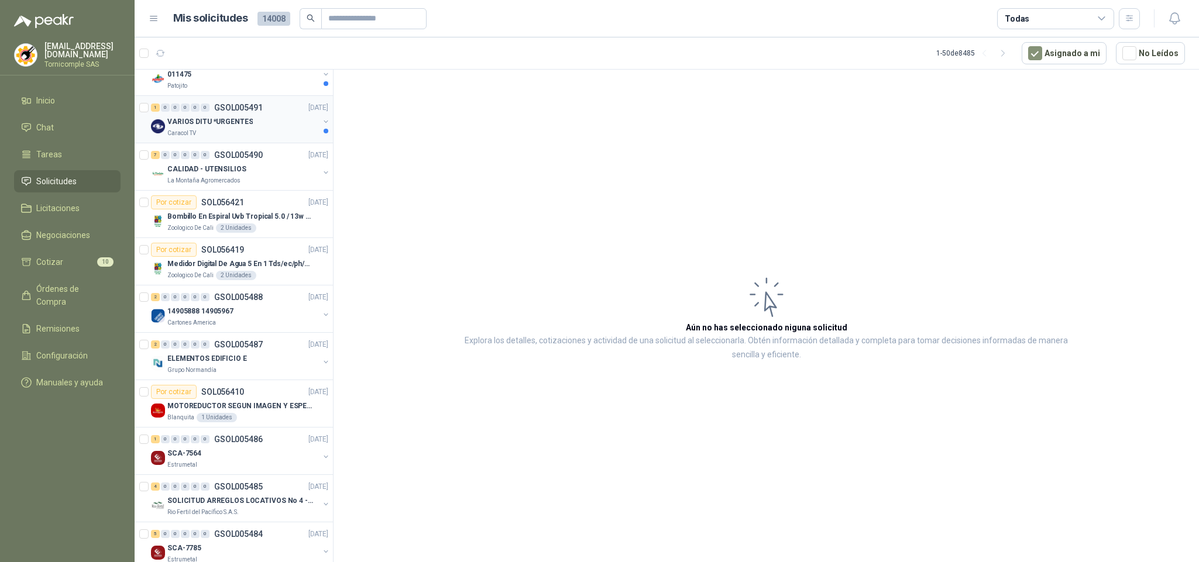
click at [256, 115] on div "1 0 0 0 0 0 GSOL005491 [DATE]" at bounding box center [241, 108] width 180 height 14
